Goal: Transaction & Acquisition: Download file/media

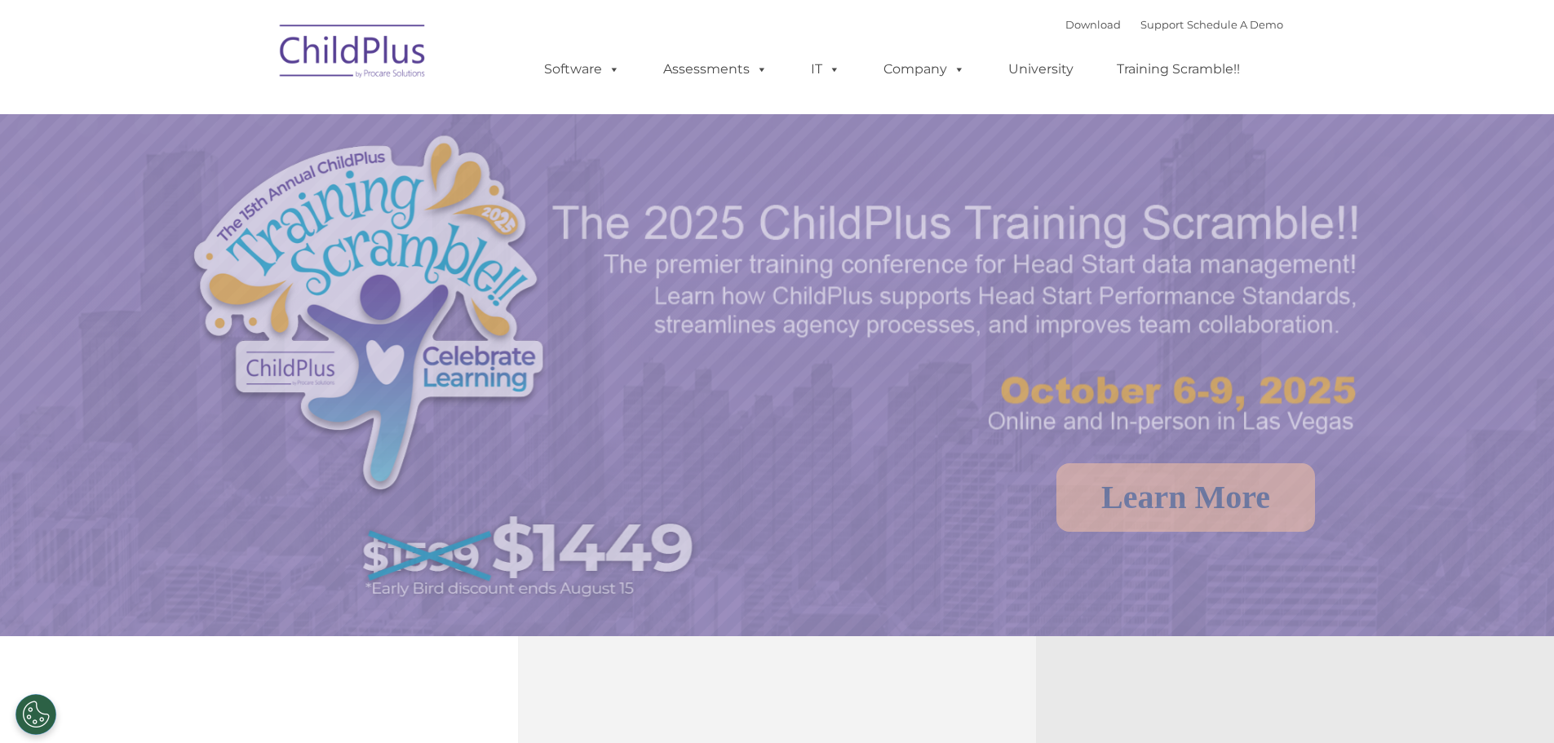
select select "MEDIUM"
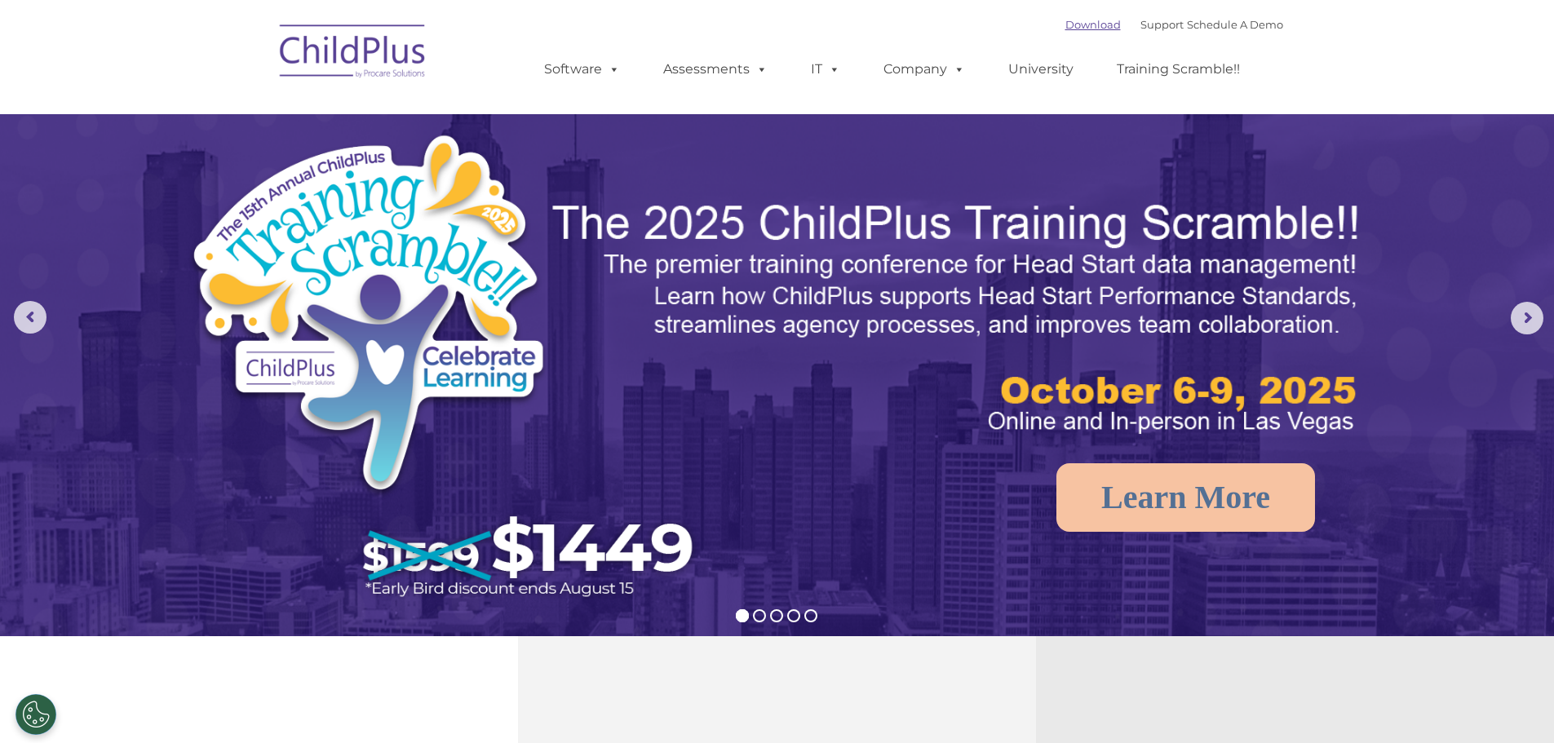
click at [1073, 27] on link "Download" at bounding box center [1092, 24] width 55 height 13
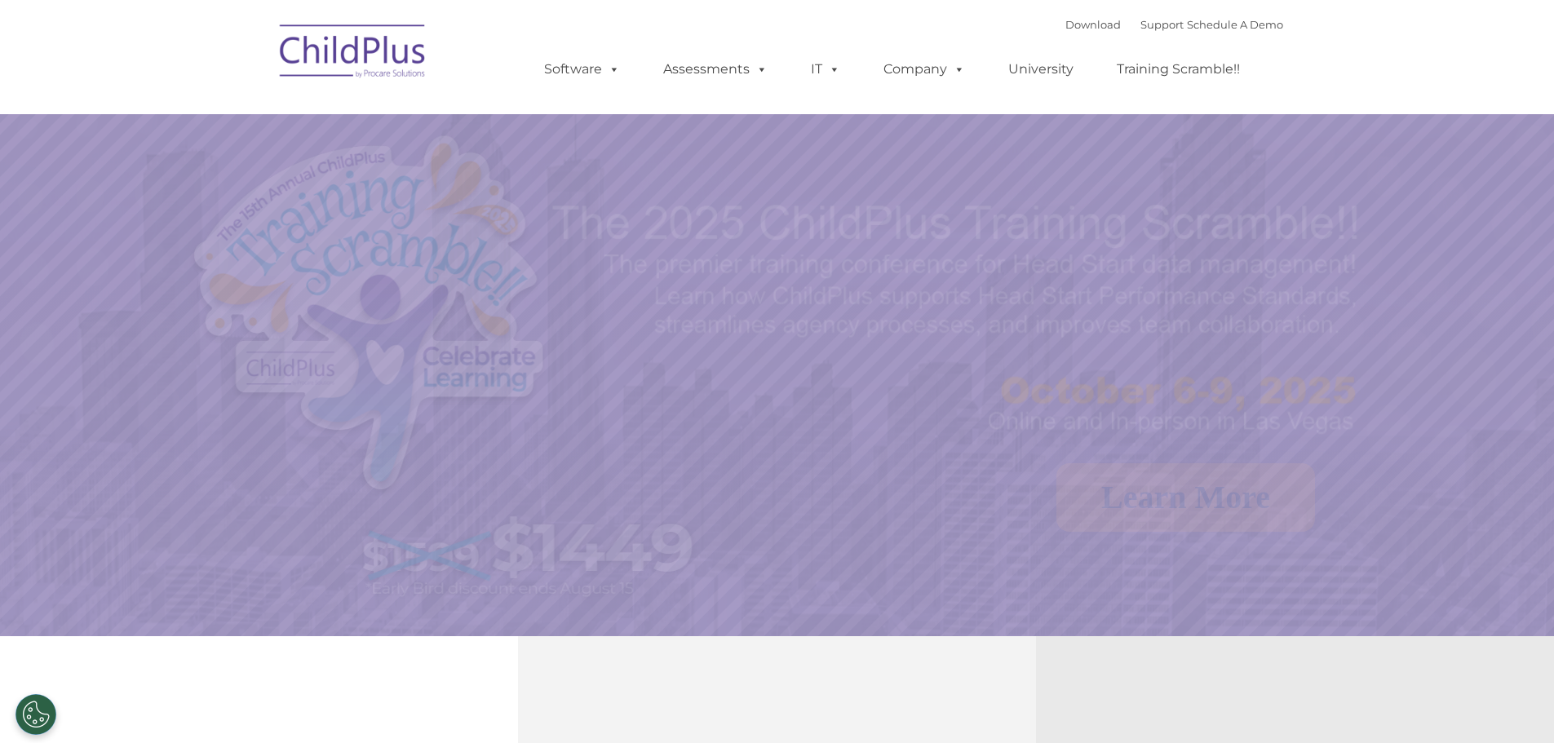
select select "MEDIUM"
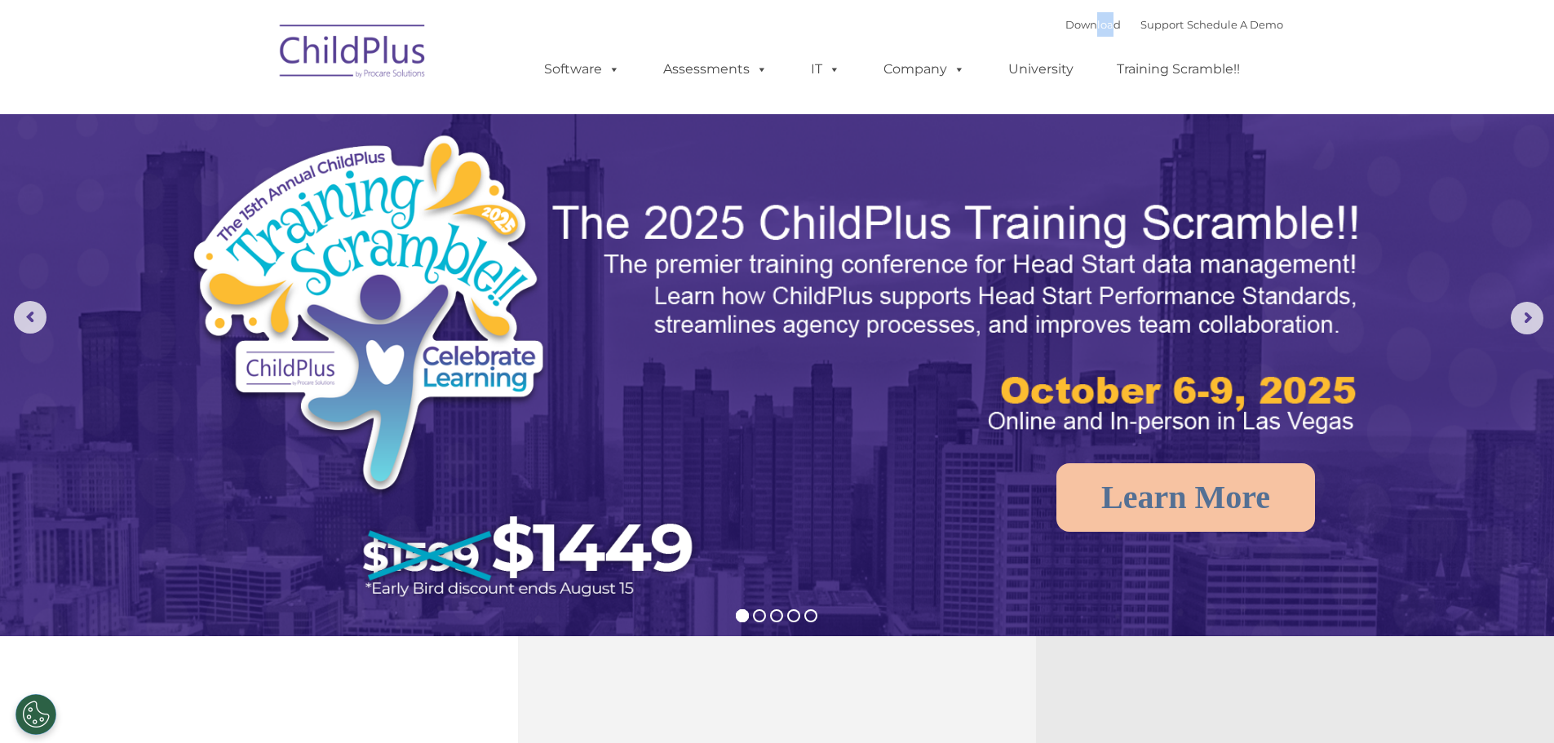
drag, startPoint x: 1092, startPoint y: 32, endPoint x: 1072, endPoint y: 31, distance: 19.6
click at [1072, 31] on div "Download Support | Schedule A Demo " at bounding box center [1174, 24] width 218 height 24
click at [1065, 11] on nav "Download Support | Schedule A Demo  MENU MENU Software ChildPlus: The original…" at bounding box center [777, 57] width 1554 height 114
click at [1065, 21] on link "Download" at bounding box center [1092, 24] width 55 height 13
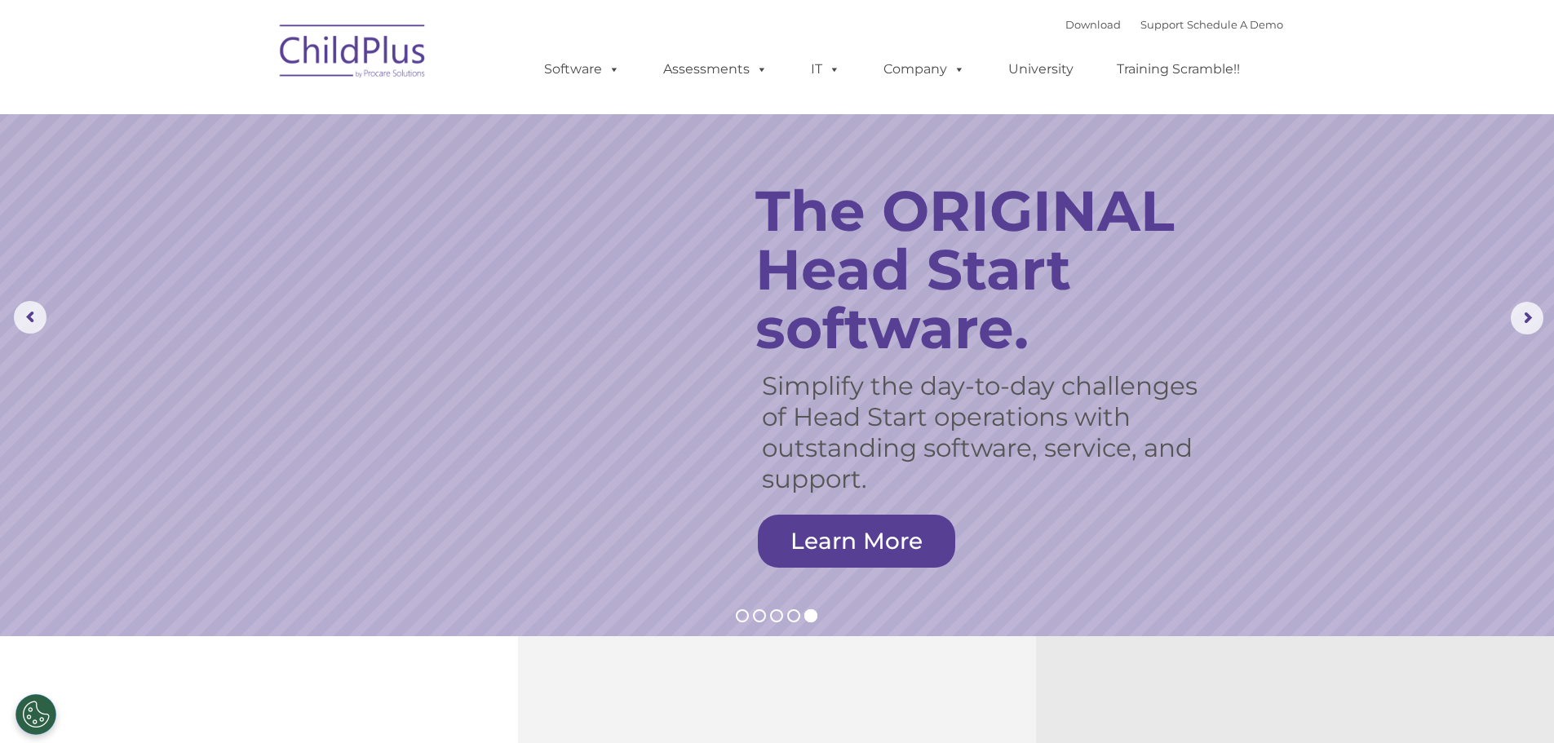
click at [1377, 256] on rs-slide "Simplify the day-to-day challenges of Head Start operations with outstanding so…" at bounding box center [777, 318] width 1554 height 636
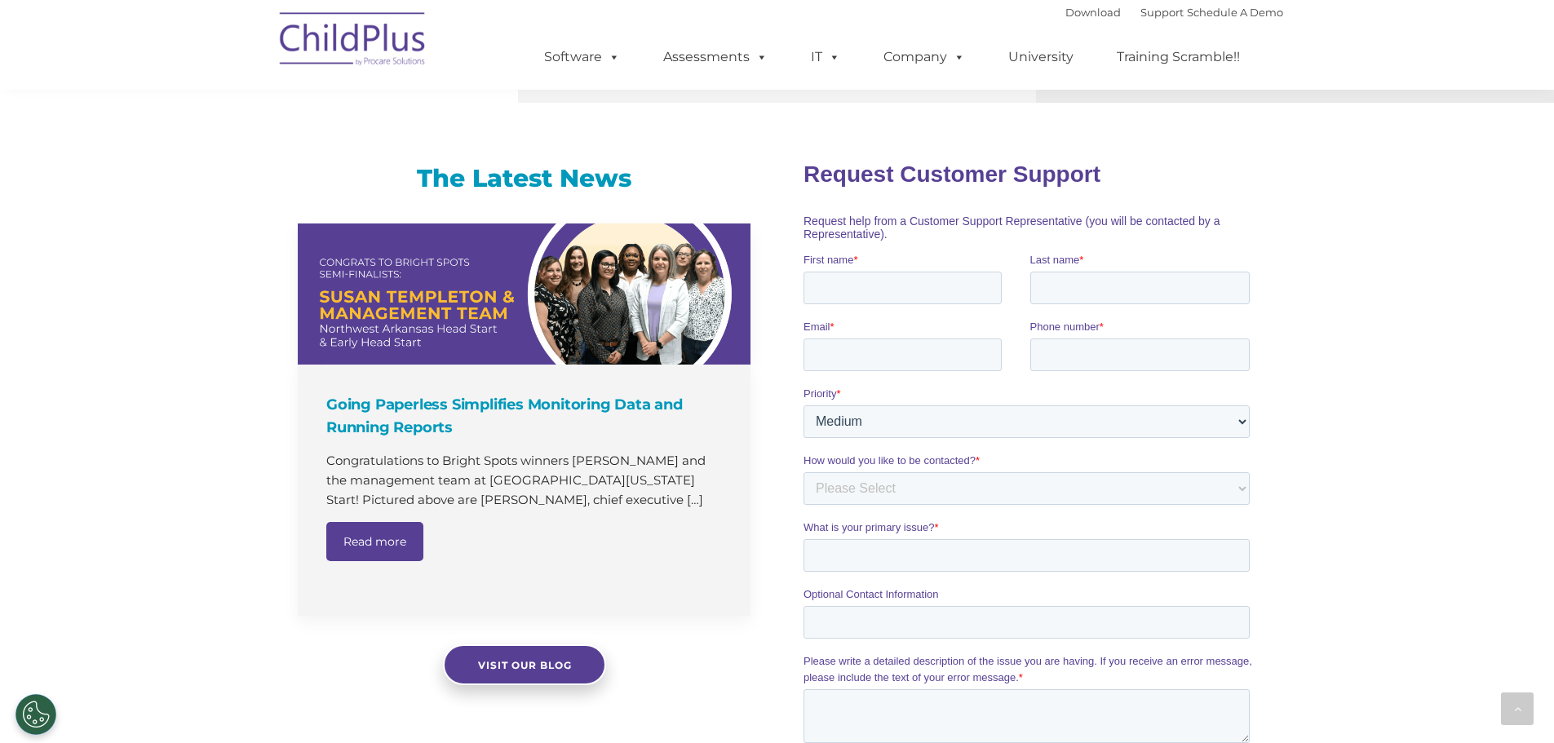
scroll to position [1162, 0]
